Goal: Task Accomplishment & Management: Complete application form

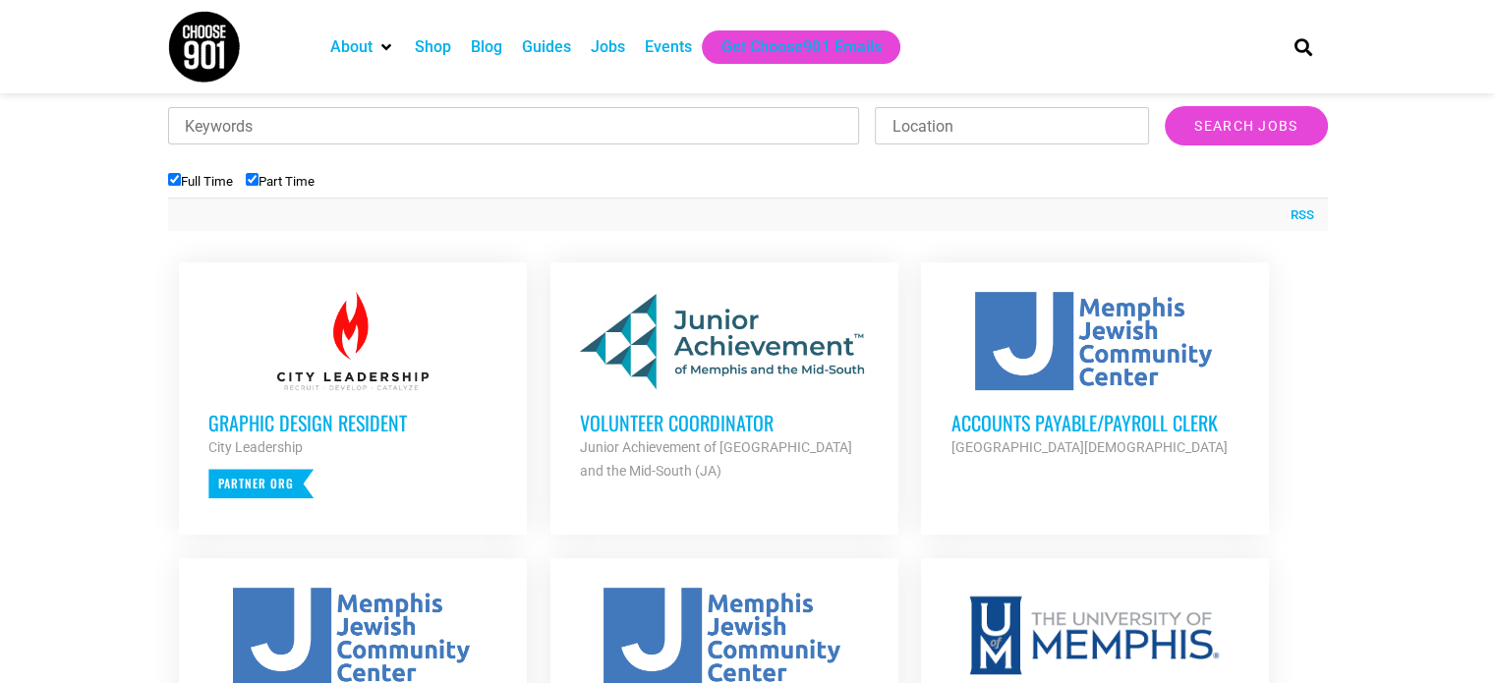
scroll to position [640, 0]
click at [281, 418] on h3 "Graphic Design Resident" at bounding box center [352, 422] width 289 height 26
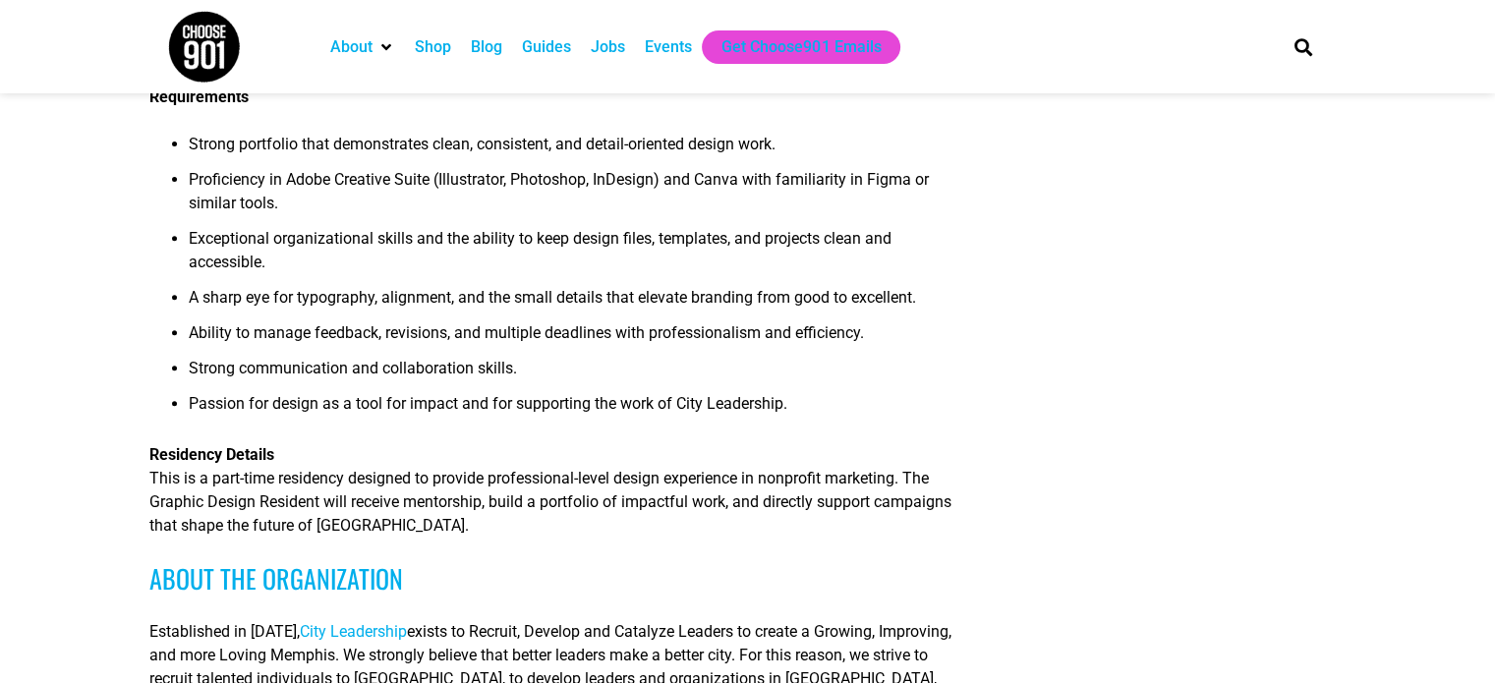
scroll to position [718, 0]
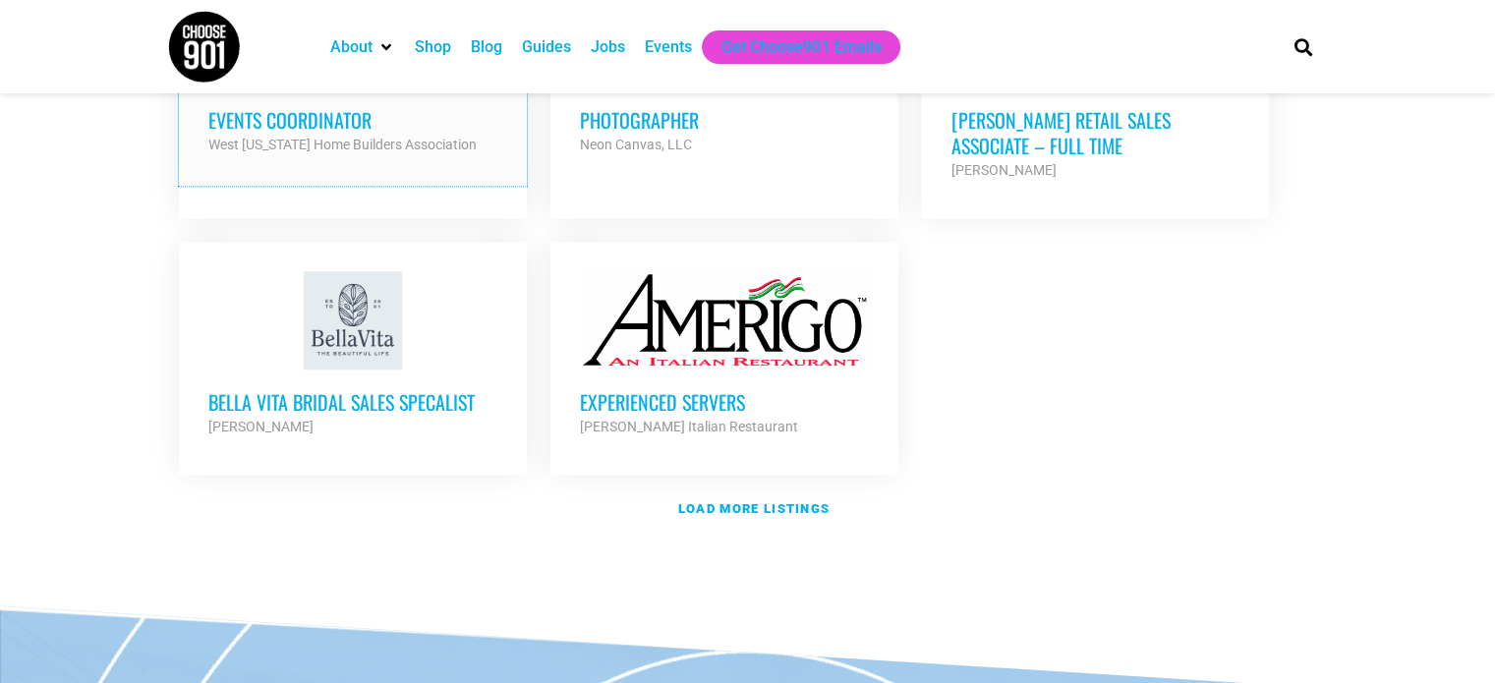
scroll to position [2364, 0]
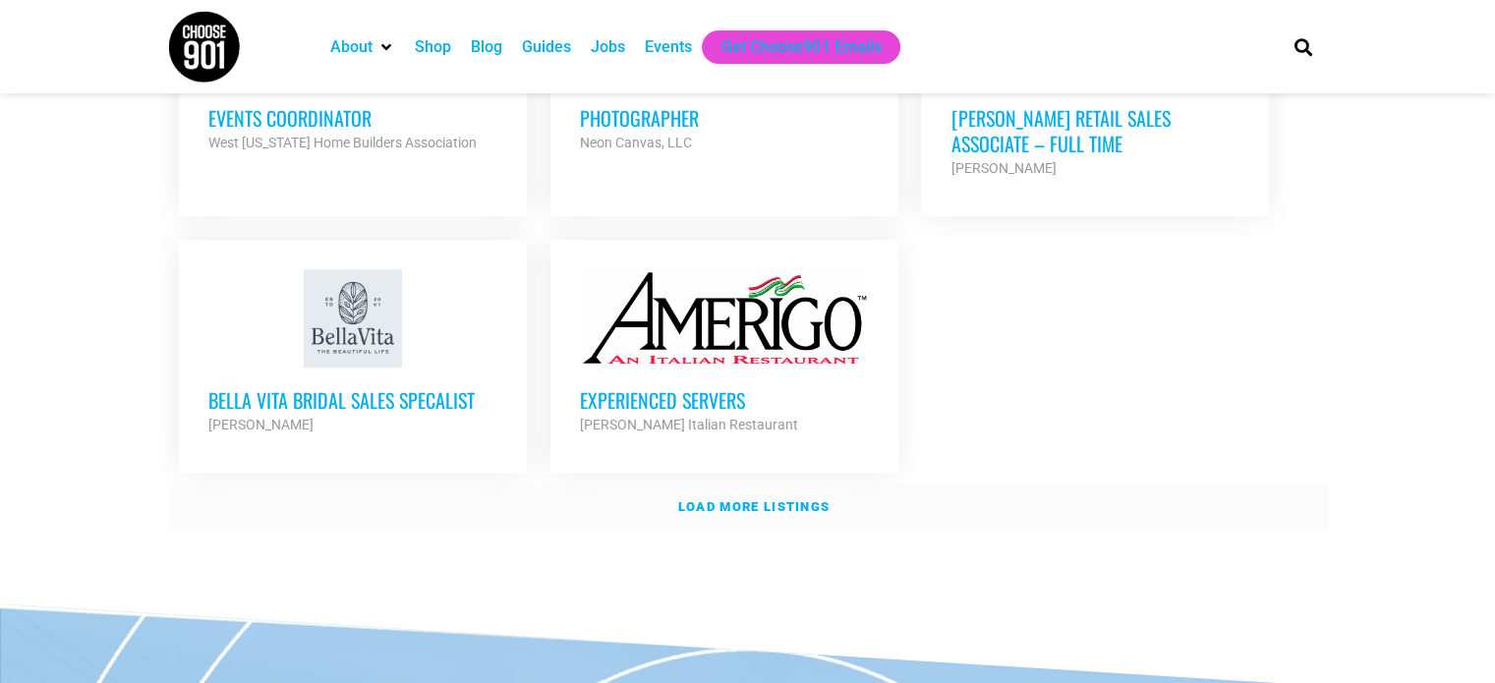
click at [735, 499] on strong "Load more listings" at bounding box center [753, 506] width 151 height 15
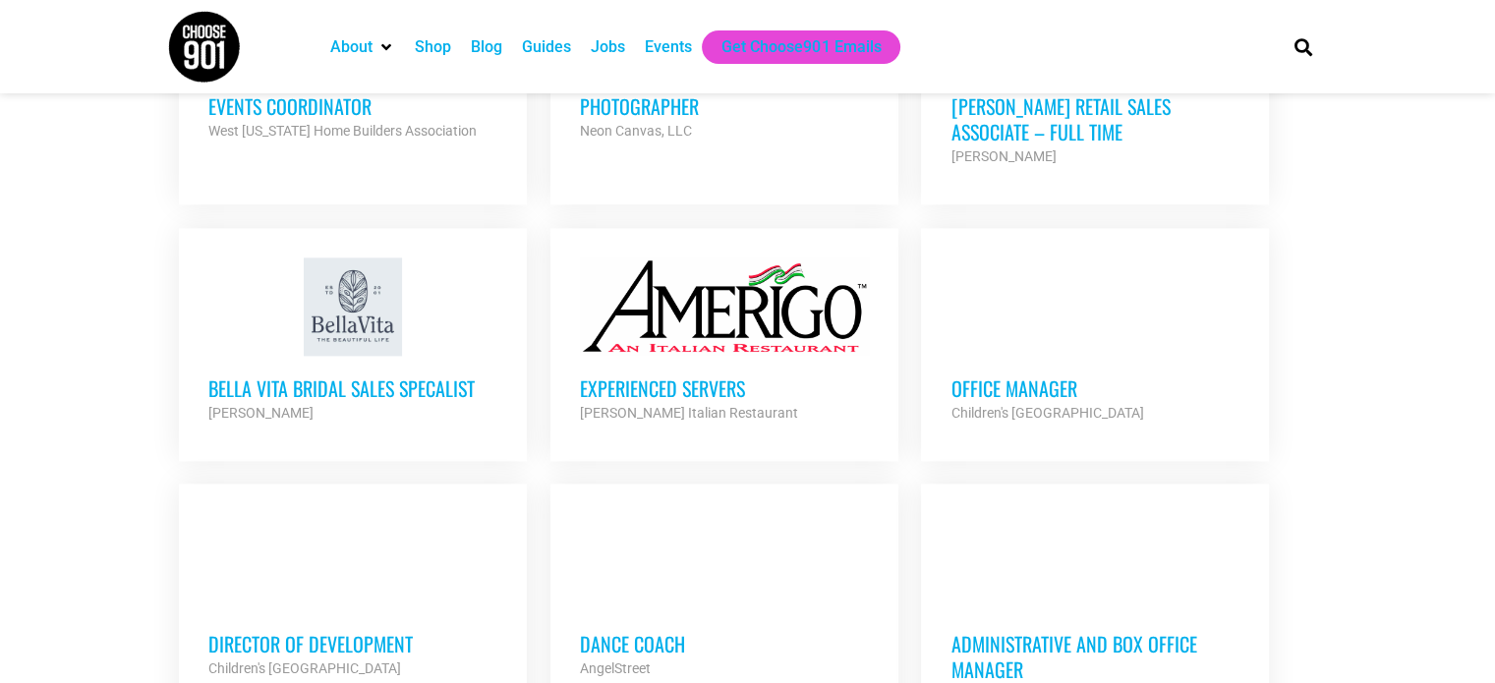
scroll to position [2377, 0]
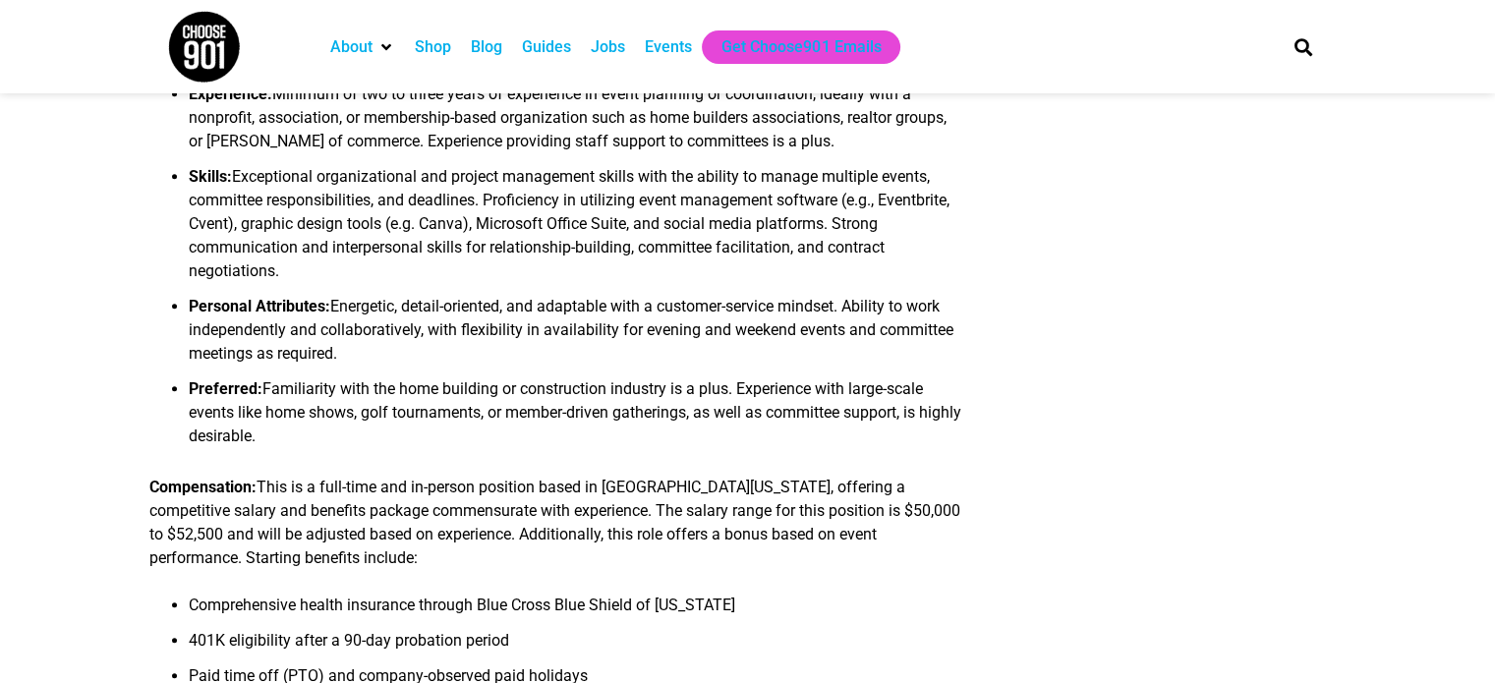
scroll to position [1368, 0]
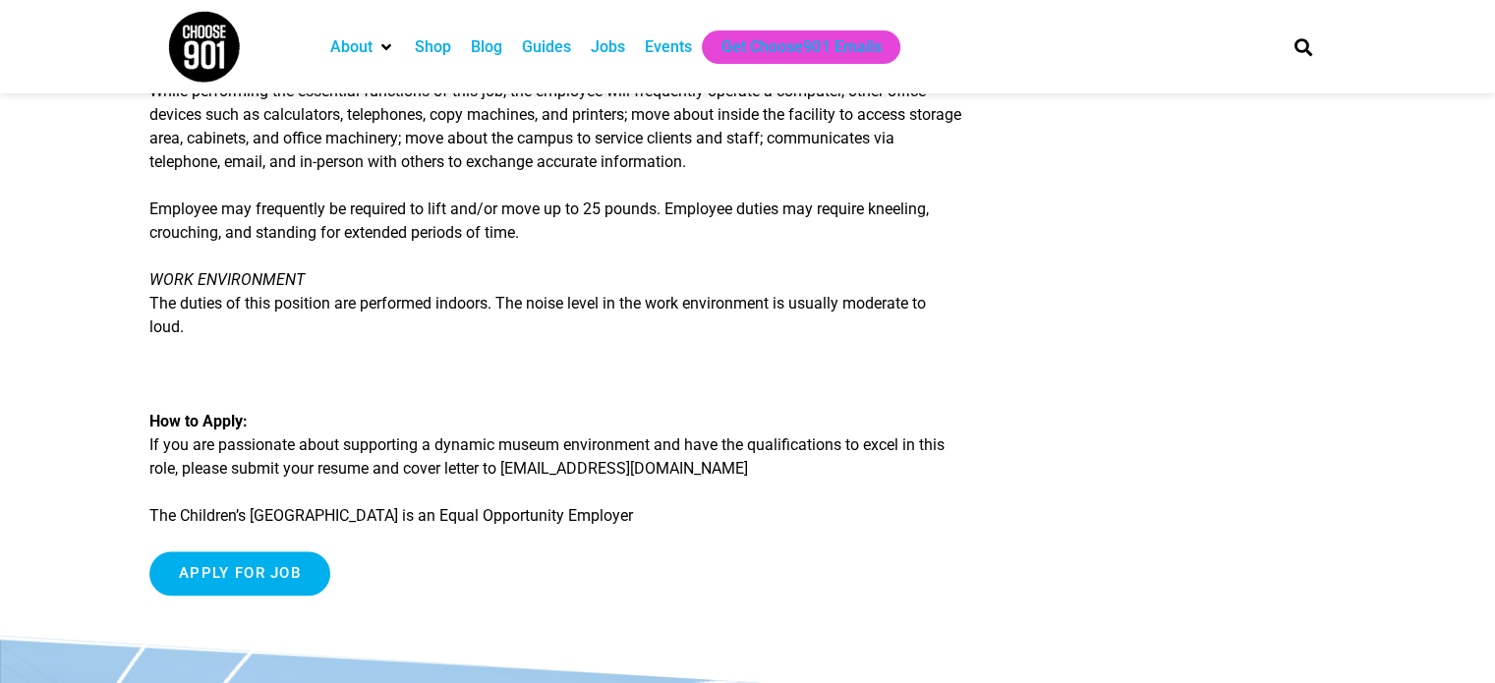
scroll to position [2252, 0]
click at [230, 584] on input "Apply for job" at bounding box center [239, 573] width 181 height 44
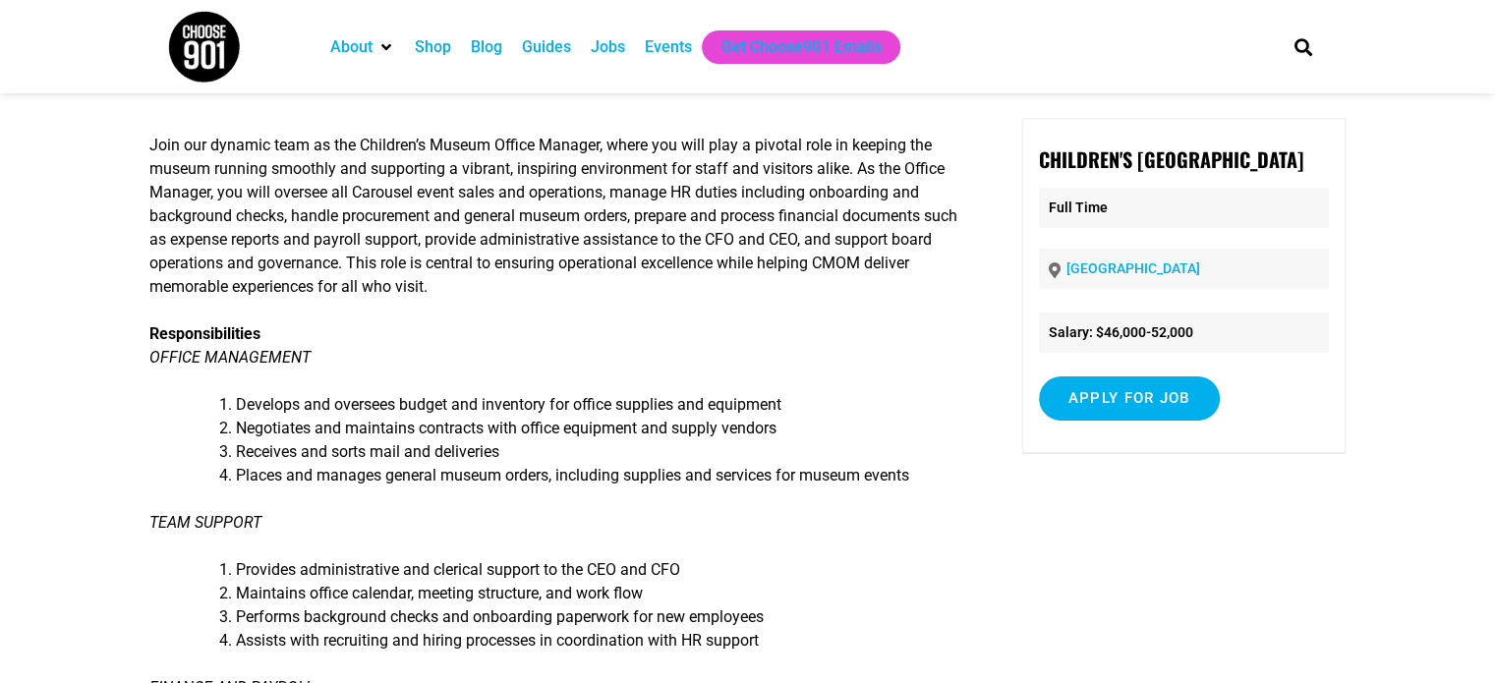
scroll to position [0, 0]
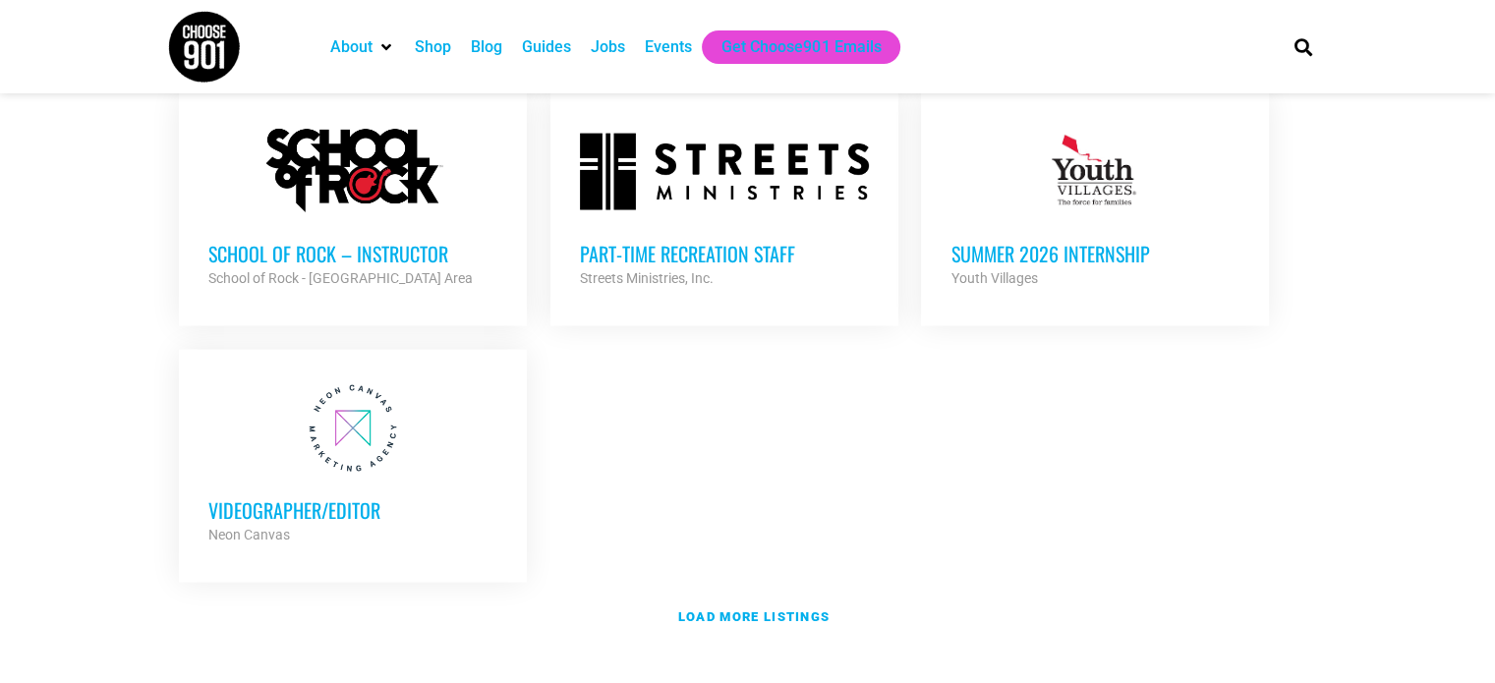
scroll to position [4148, 0]
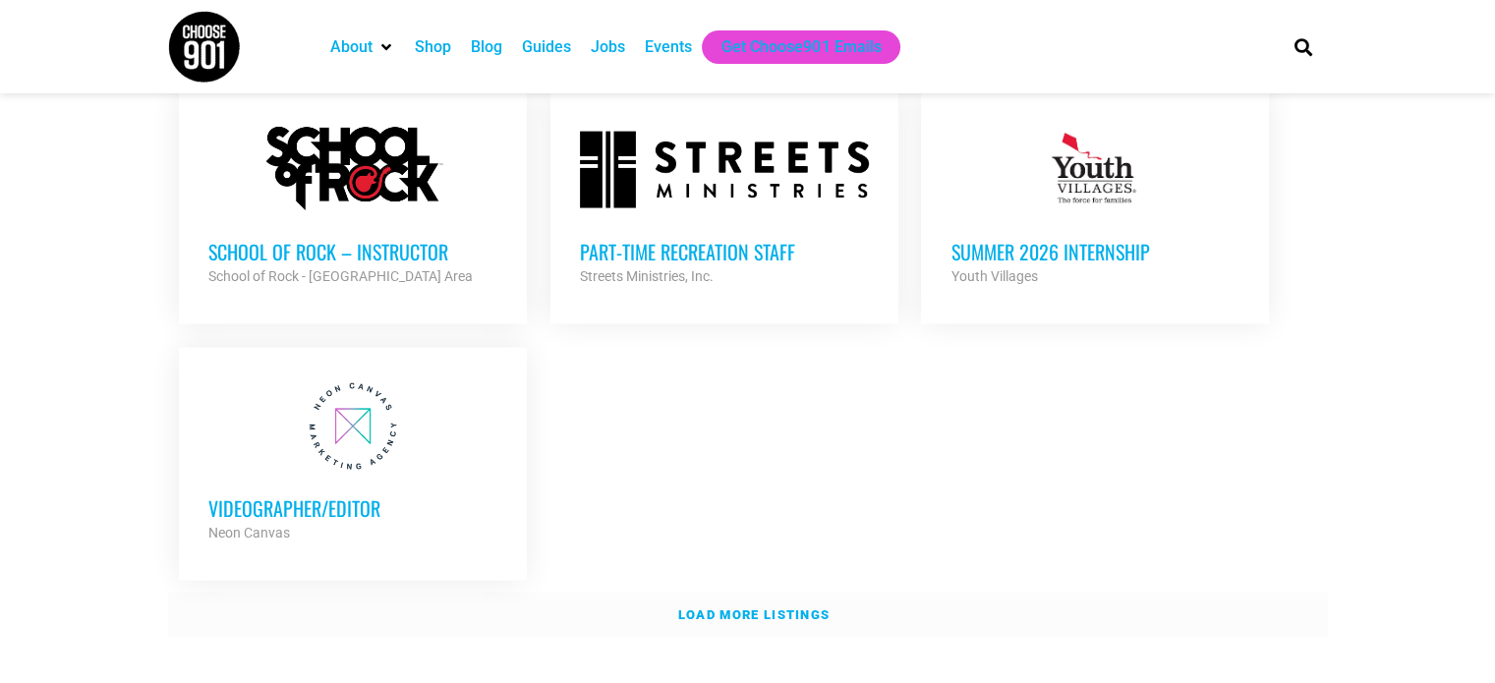
click at [704, 608] on strong "Load more listings" at bounding box center [753, 615] width 151 height 15
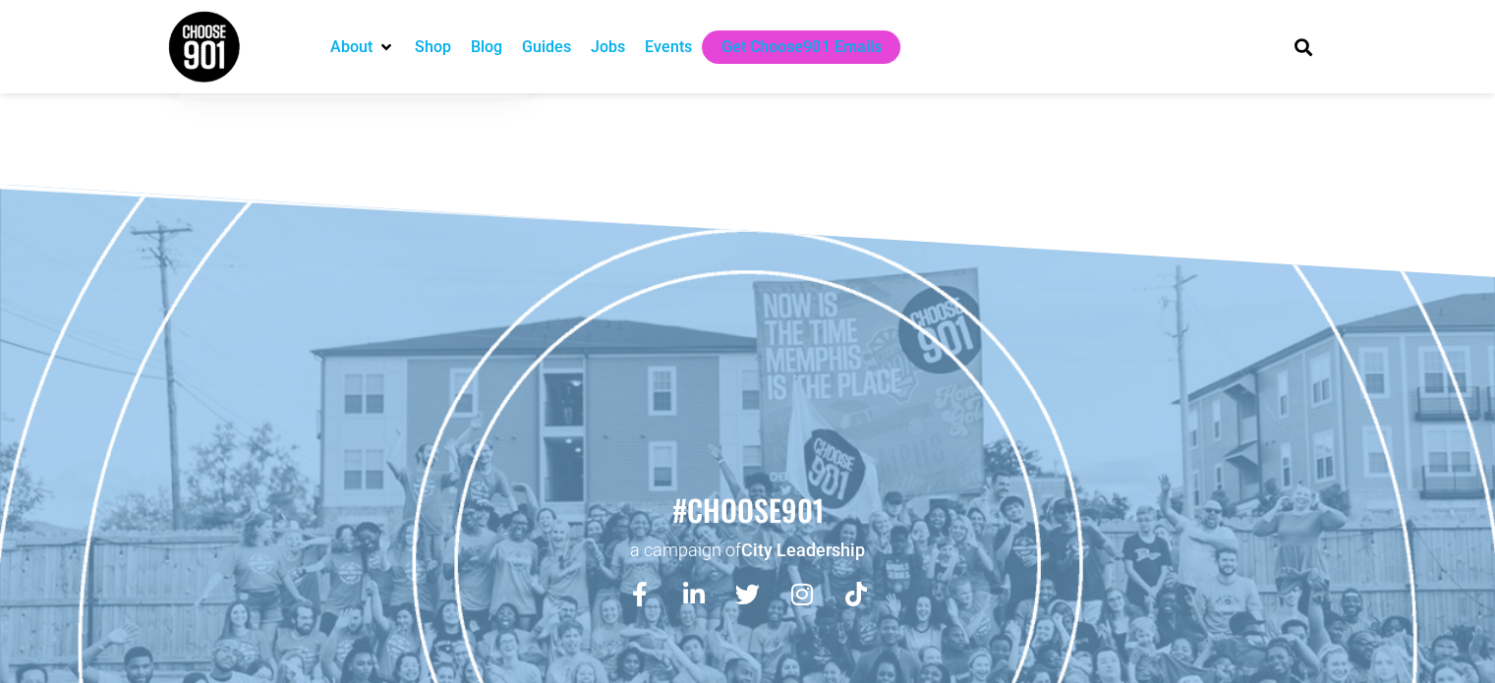
scroll to position [5221, 0]
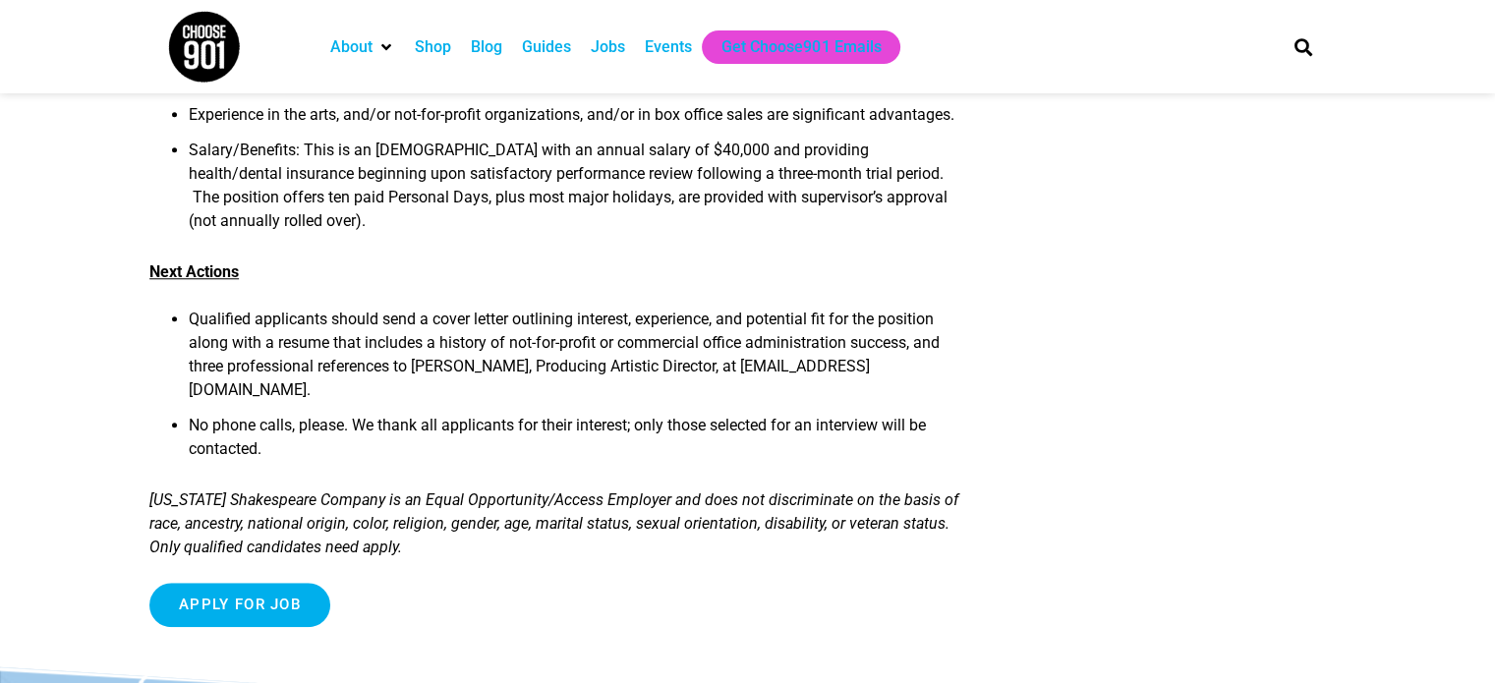
scroll to position [1718, 0]
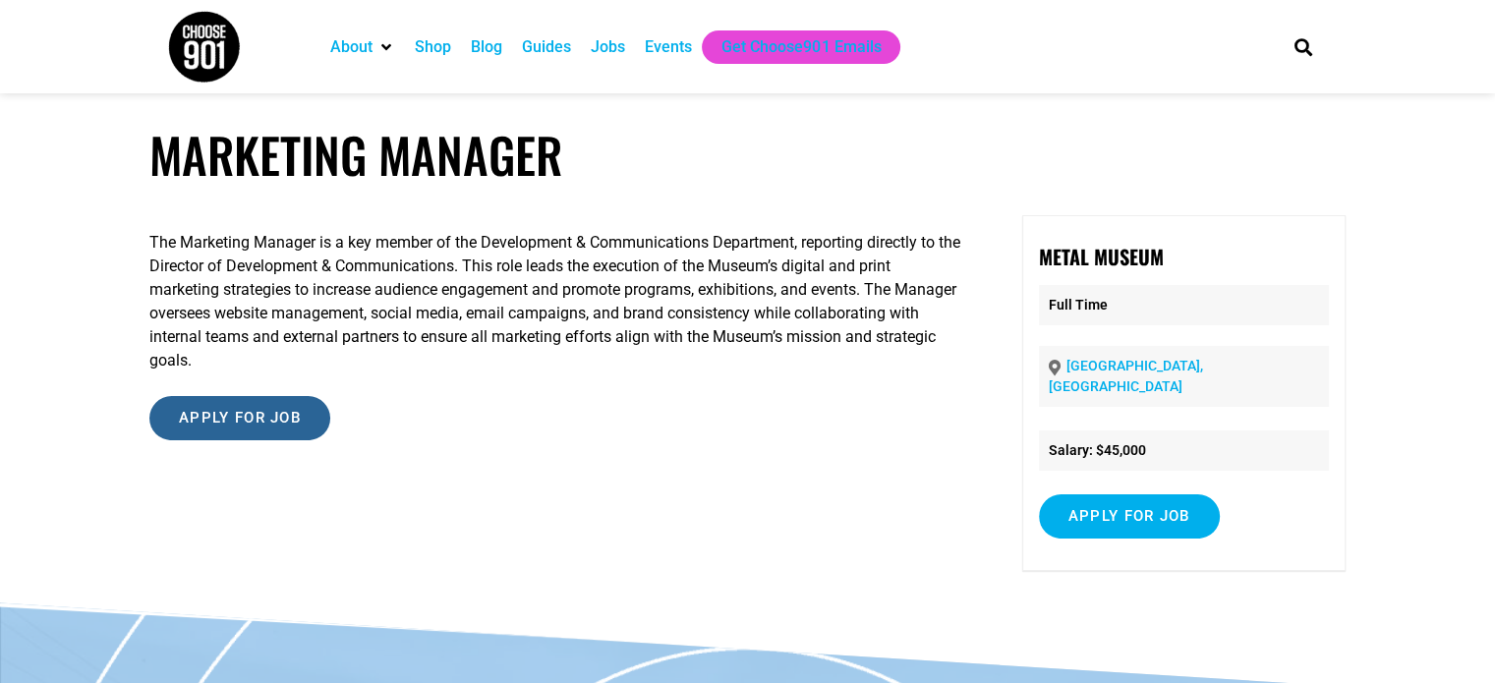
click at [283, 402] on input "Apply for job" at bounding box center [239, 418] width 181 height 44
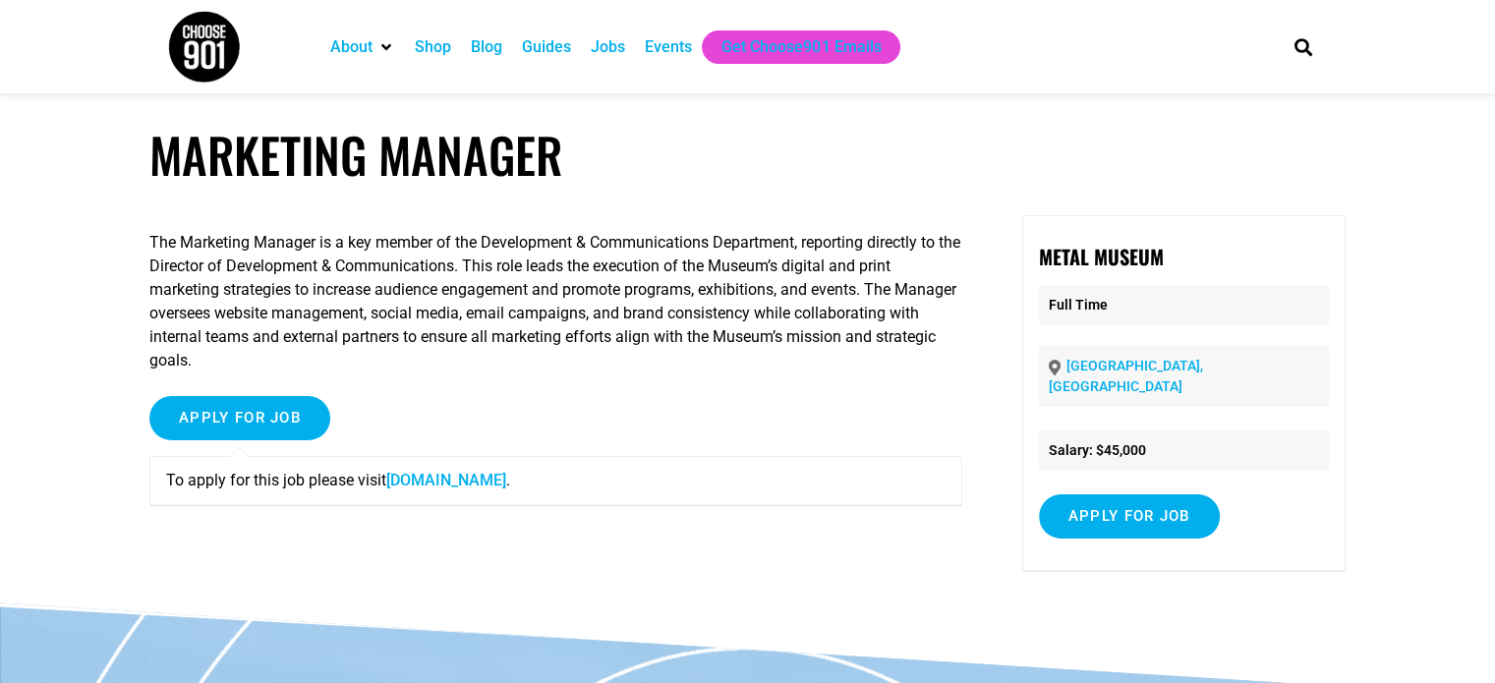
click at [442, 484] on link "[DOMAIN_NAME]" at bounding box center [446, 480] width 120 height 19
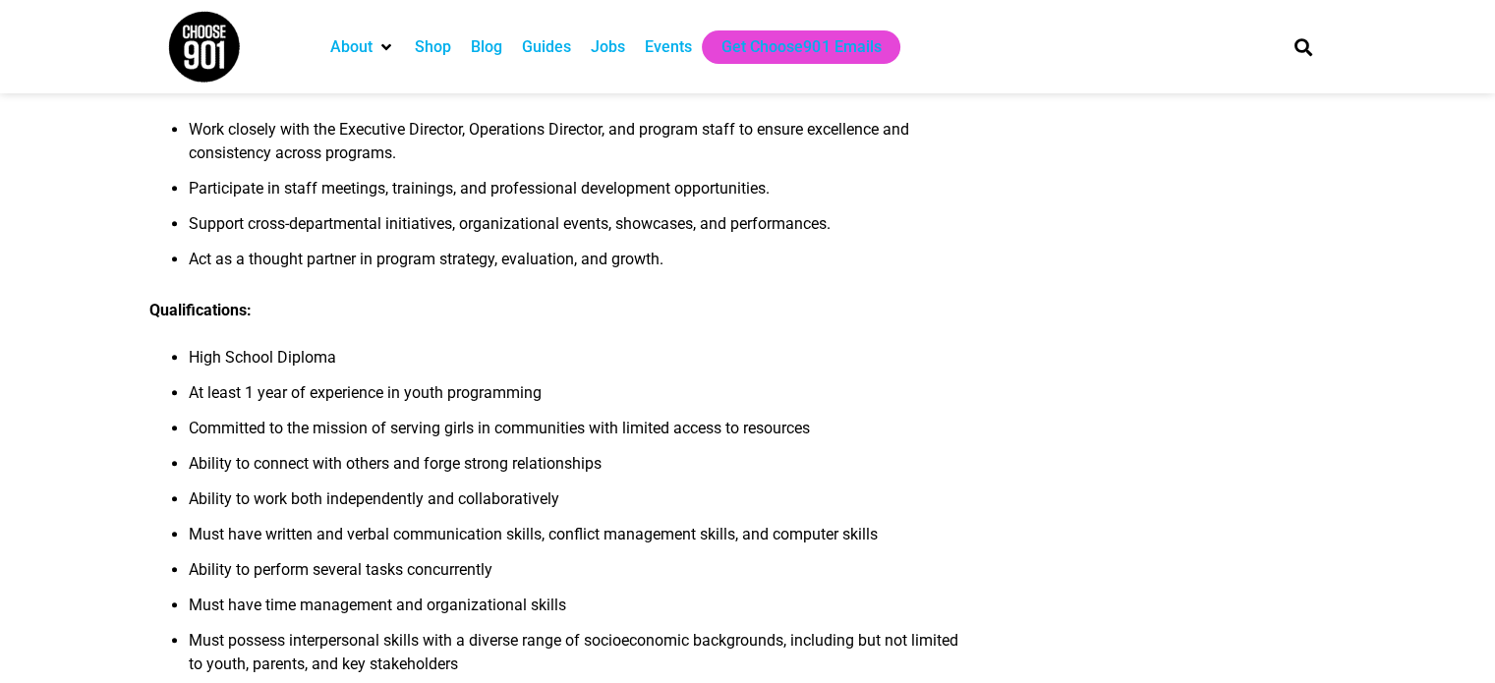
scroll to position [1652, 0]
